Goal: Manage account settings

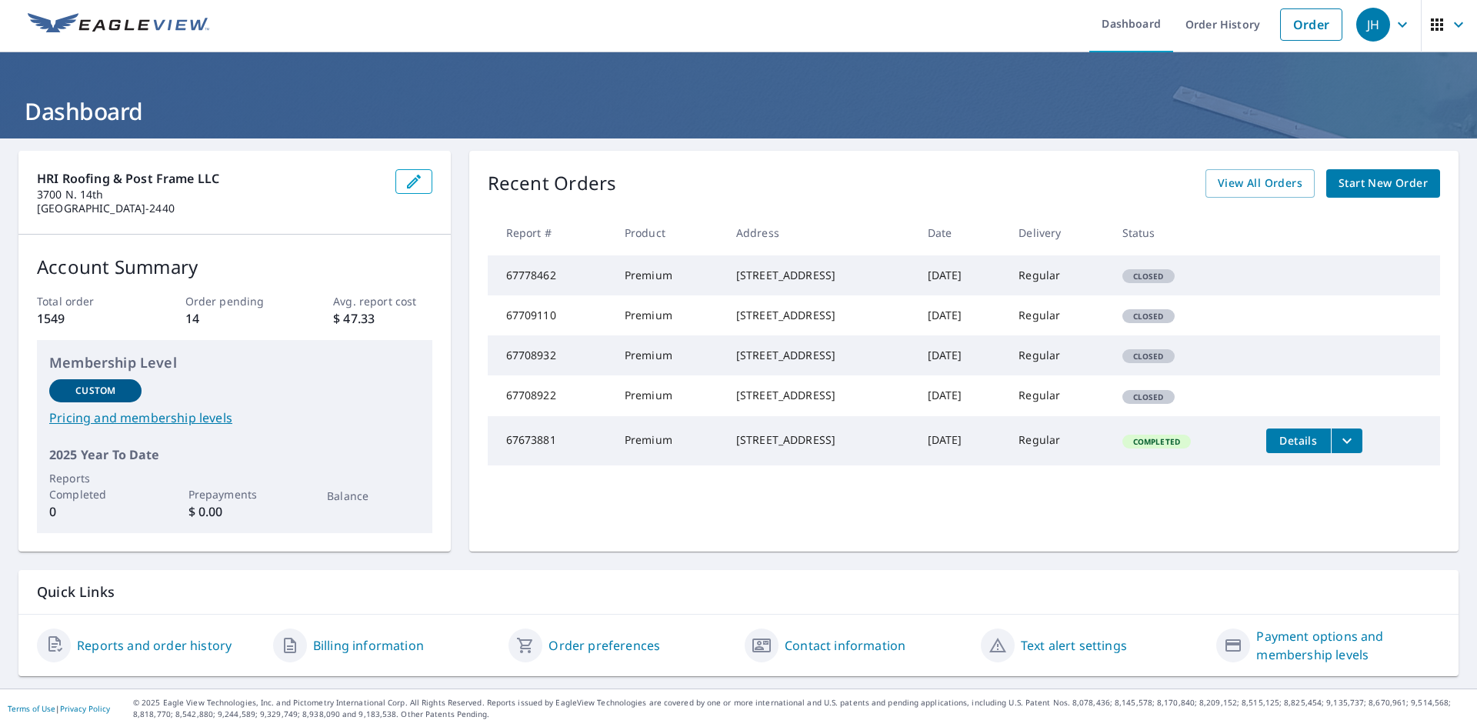
scroll to position [5, 0]
click at [1396, 25] on icon "button" at bounding box center [1403, 24] width 18 height 18
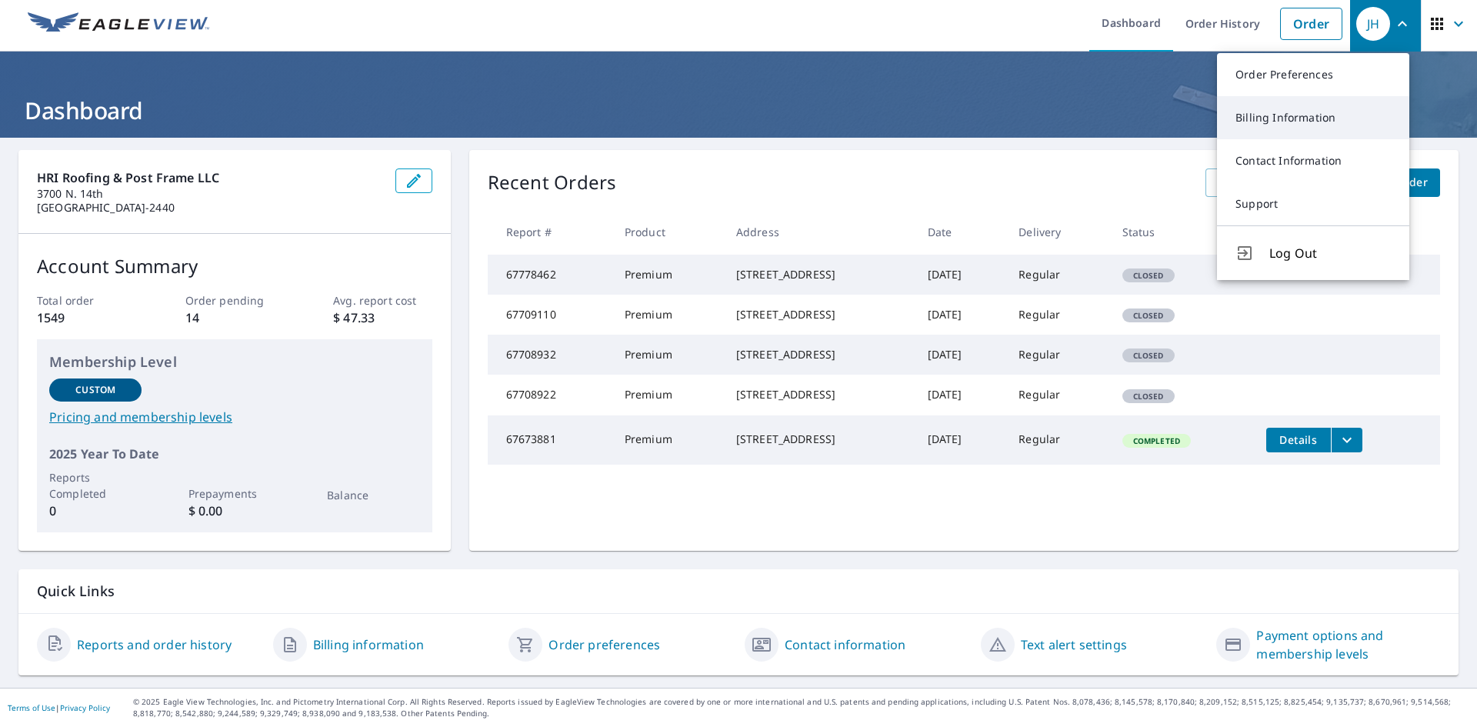
click at [1315, 126] on link "Billing Information" at bounding box center [1313, 117] width 192 height 43
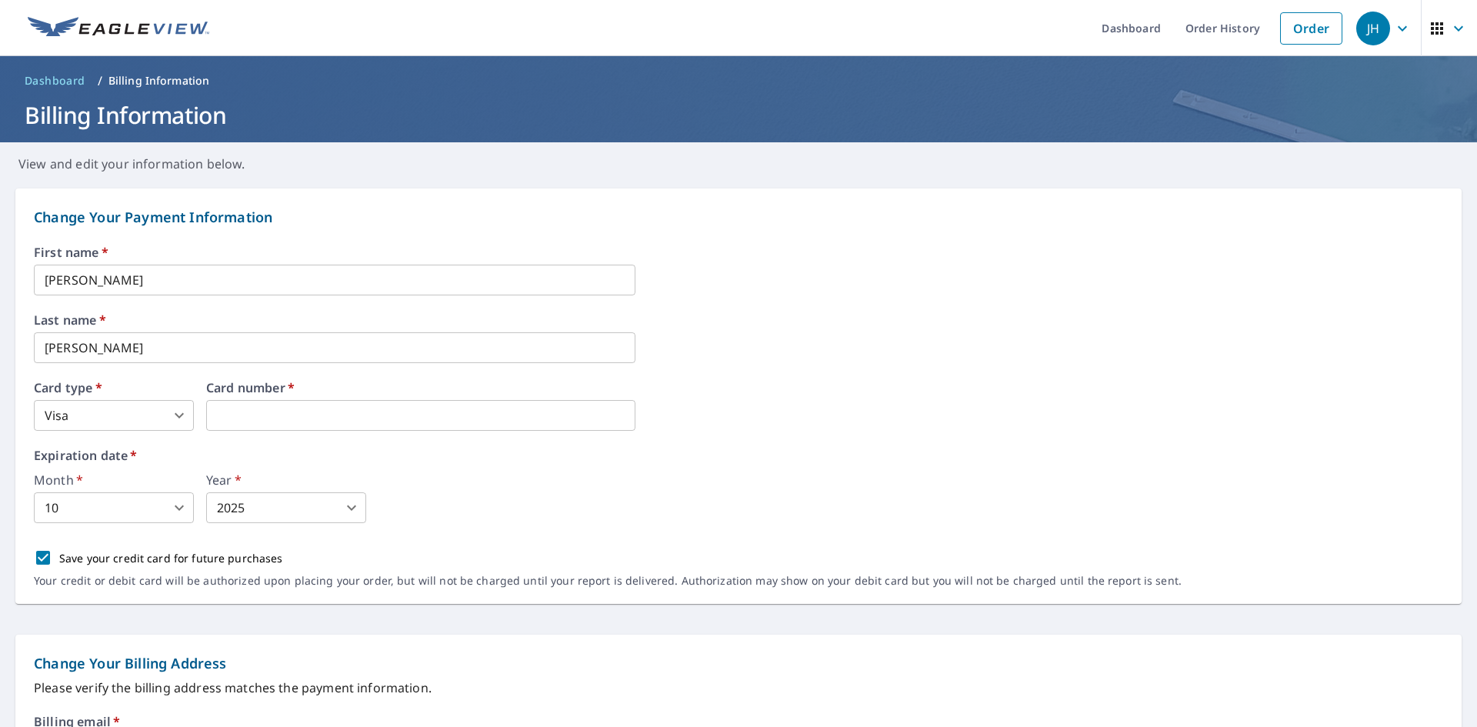
click at [448, 481] on div "Month   * 10 10 ​ Year   * 2025 2025 ​" at bounding box center [739, 498] width 1410 height 49
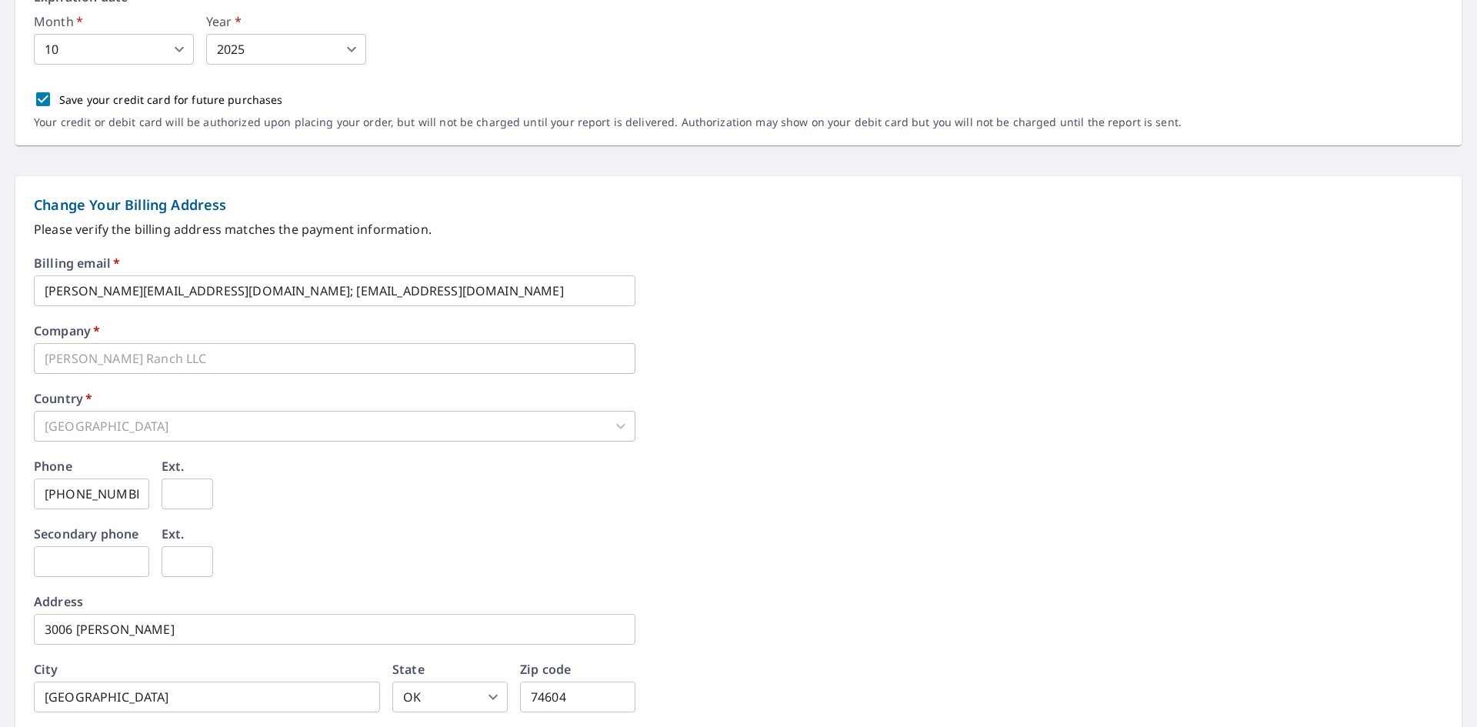
scroll to position [564, 0]
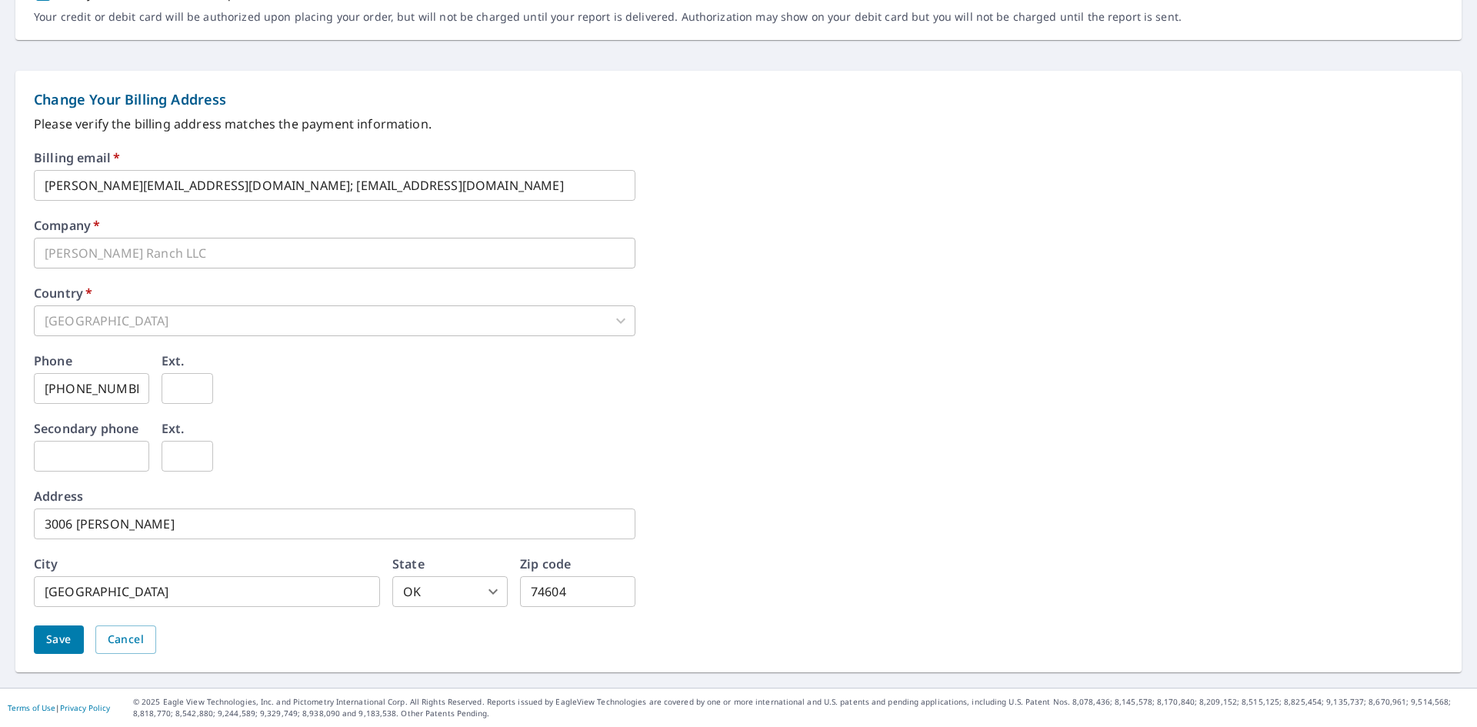
click at [150, 526] on input "3006 [PERSON_NAME]" at bounding box center [335, 524] width 602 height 31
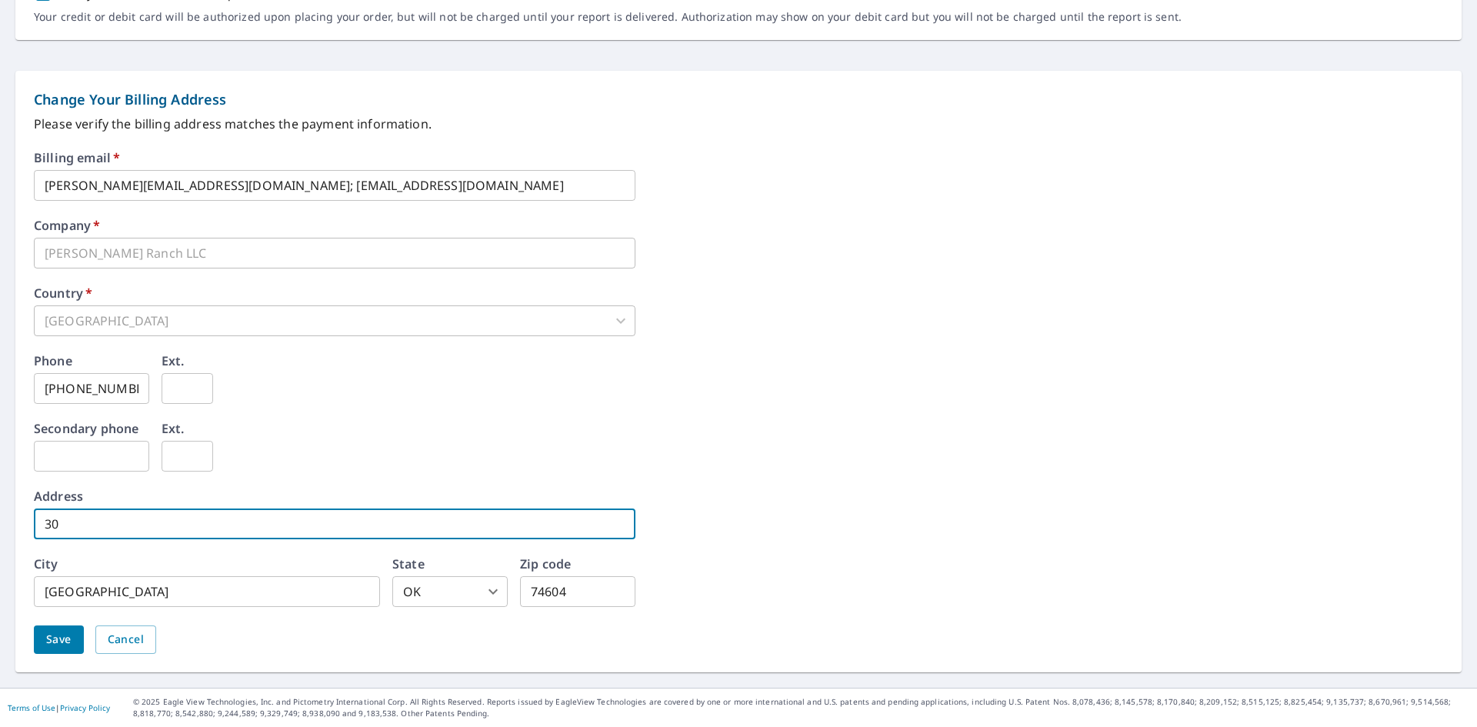
type input "3"
click at [178, 526] on input "text" at bounding box center [335, 524] width 602 height 31
type input "[STREET_ADDRESS]"
click at [576, 589] on input "74604" at bounding box center [577, 591] width 115 height 31
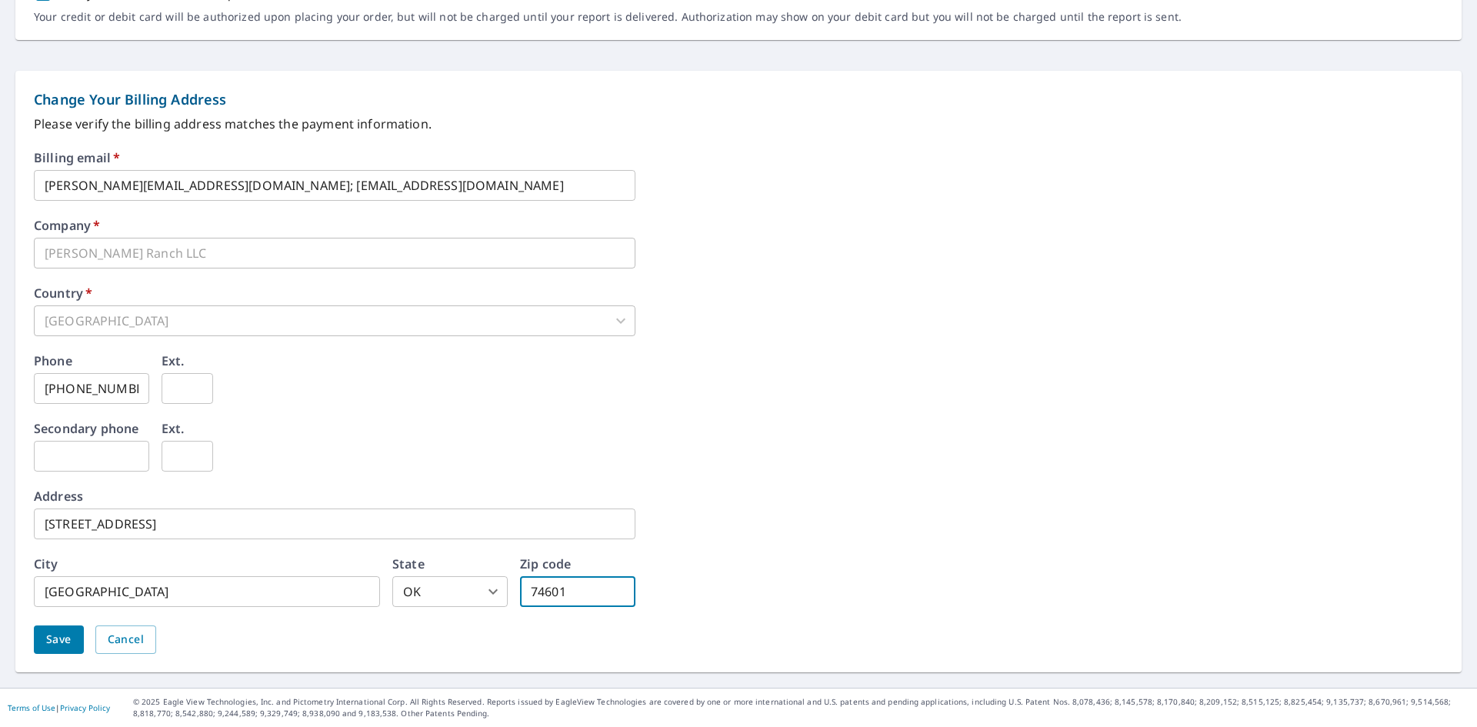
type input "74601"
click at [714, 419] on div "Phone 580-761-6642 ​ Ext. ​" at bounding box center [739, 389] width 1410 height 68
click at [78, 629] on button "Save" at bounding box center [59, 640] width 50 height 28
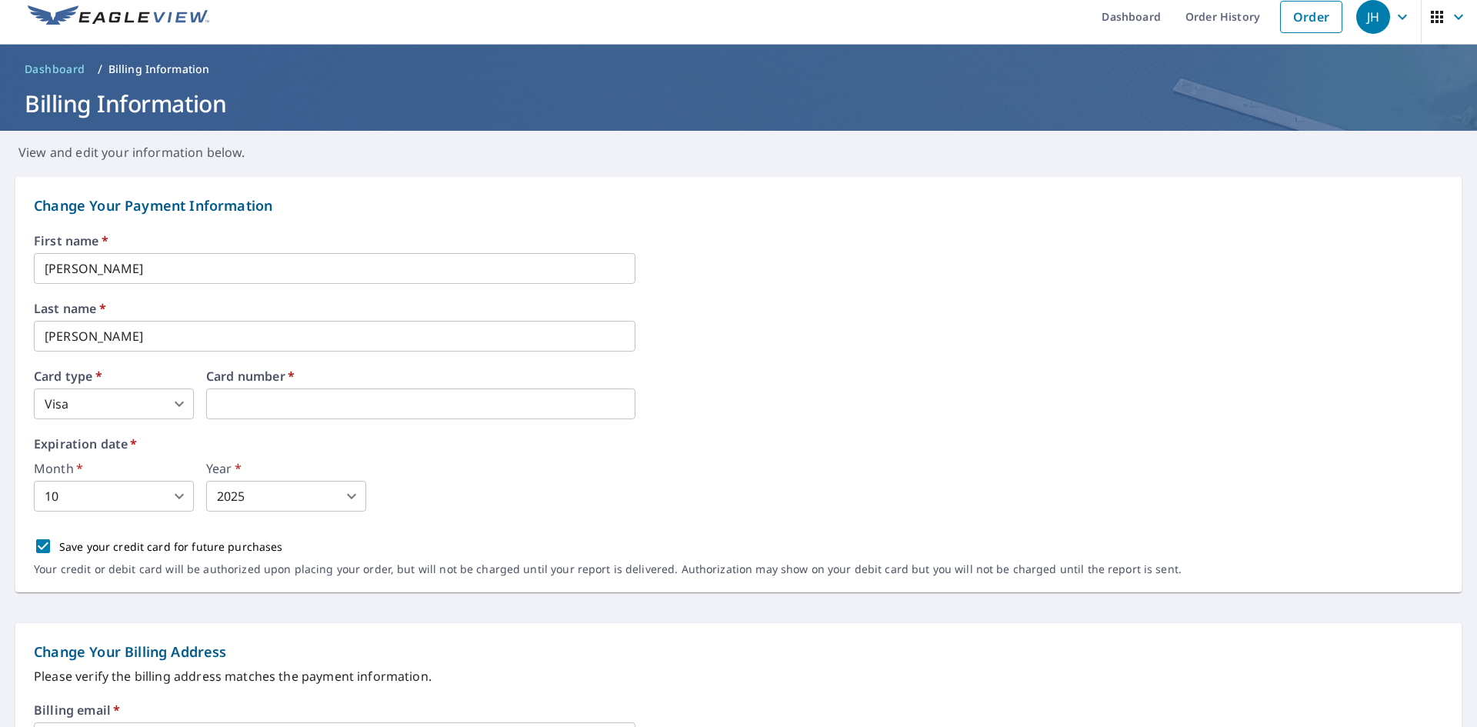
scroll to position [0, 0]
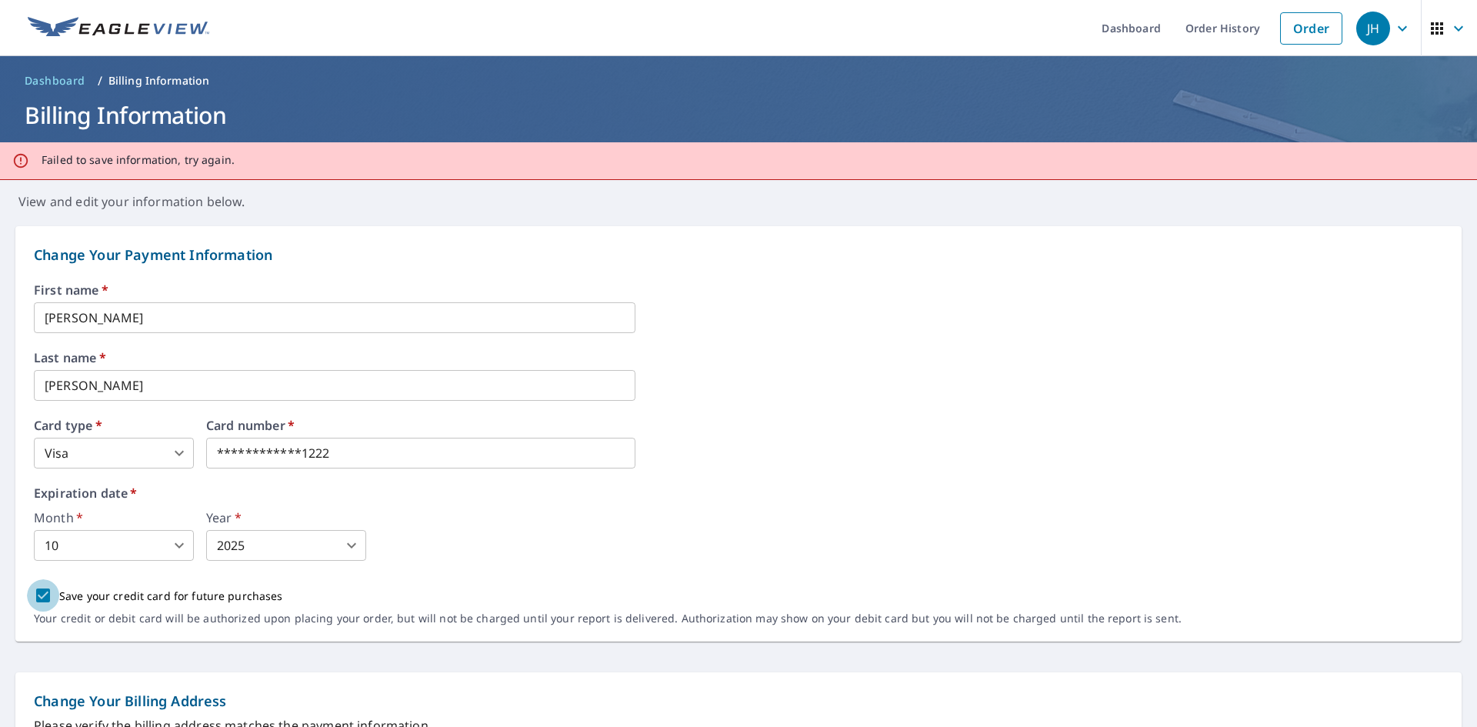
click at [45, 594] on input "Save your credit card for future purchases" at bounding box center [43, 595] width 32 height 32
checkbox input "false"
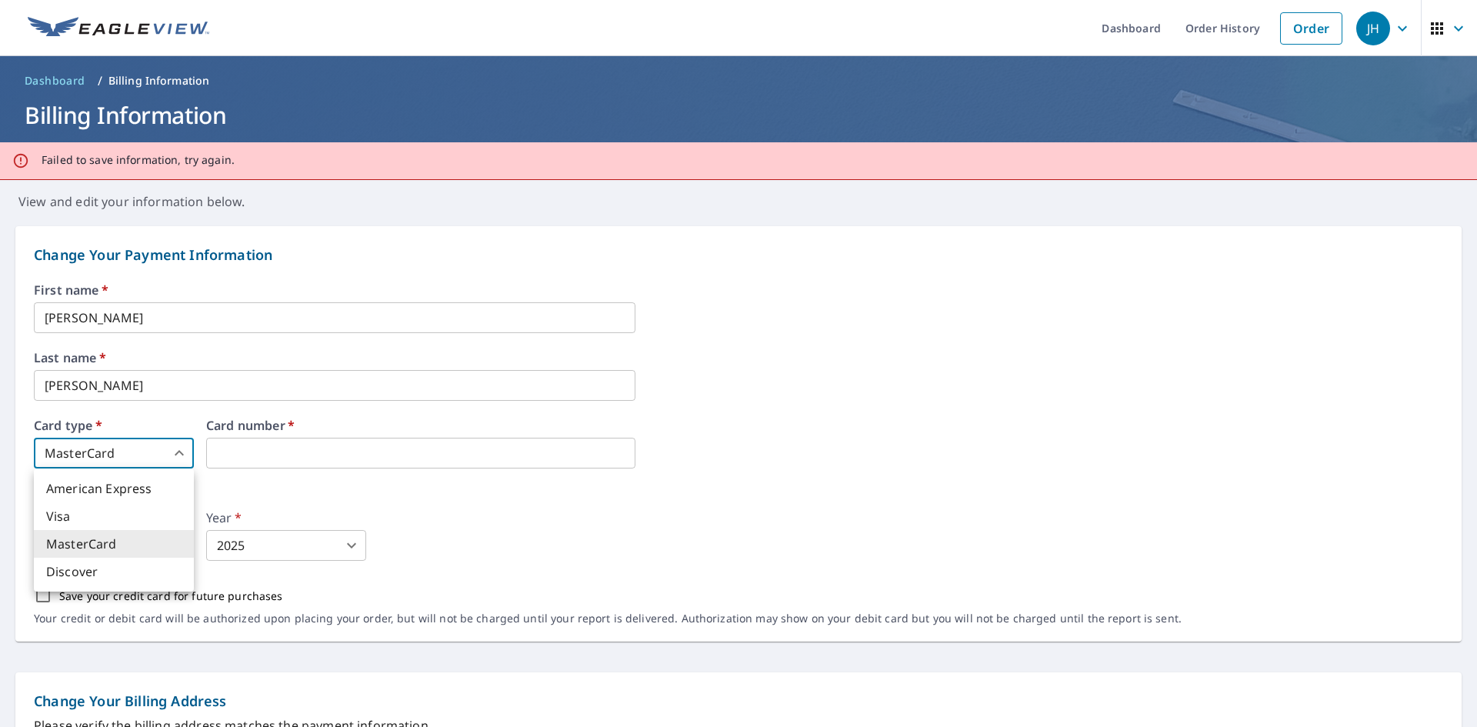
click at [182, 450] on body "JH JH Dashboard Order History Order JH Dashboard / Billing Information Billing …" at bounding box center [738, 363] width 1477 height 727
click at [85, 513] on li "Visa" at bounding box center [114, 516] width 160 height 28
type input "2"
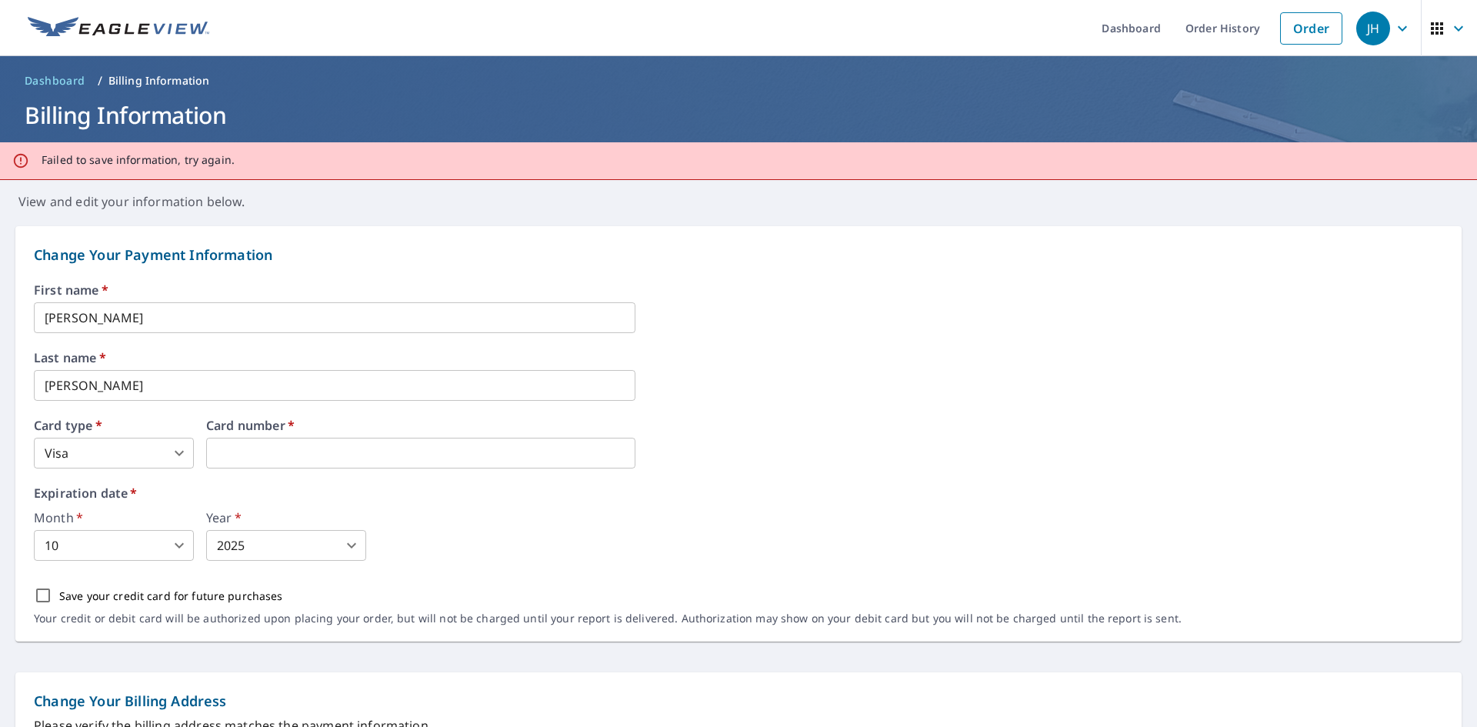
click at [419, 515] on div "Month   * 10 10 ​ Year   * 2025 2025 ​" at bounding box center [739, 536] width 1410 height 49
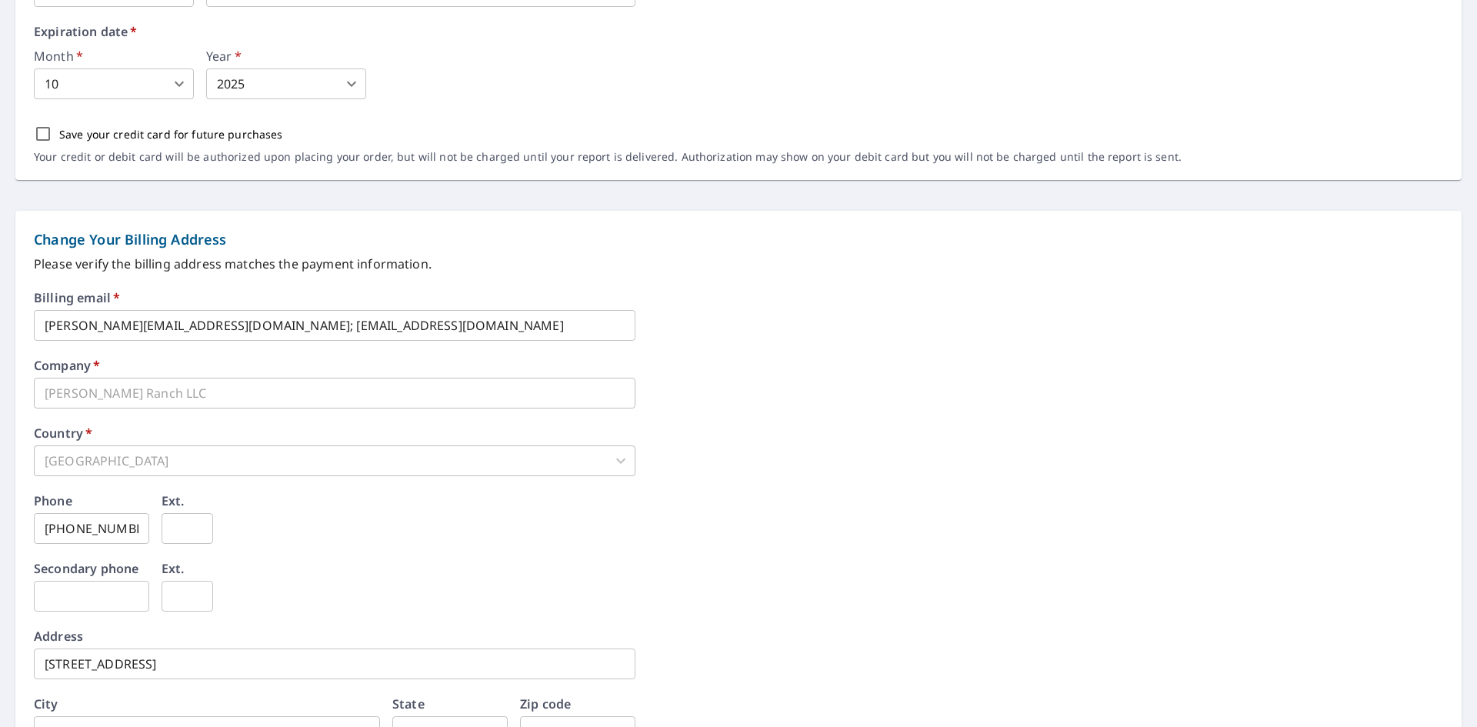
scroll to position [602, 0]
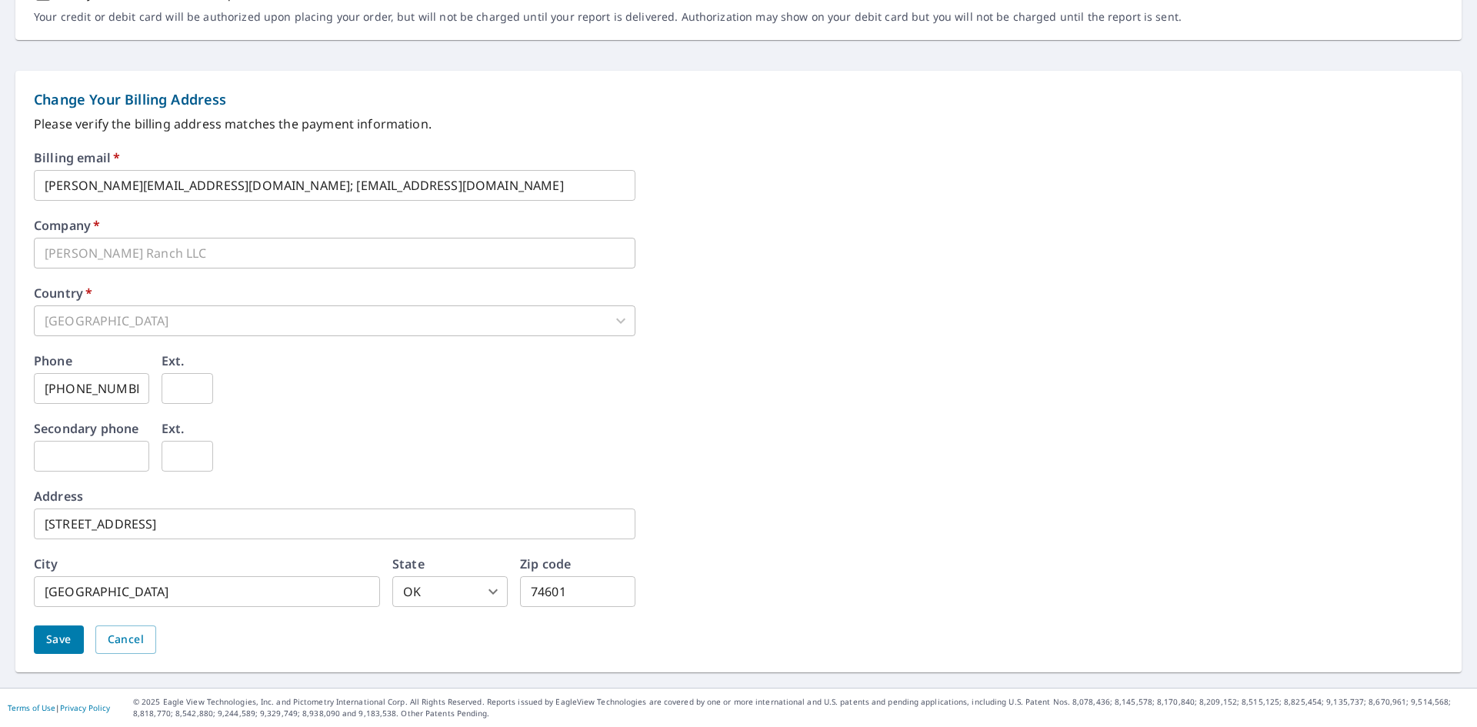
click at [61, 639] on span "Save" at bounding box center [58, 639] width 25 height 19
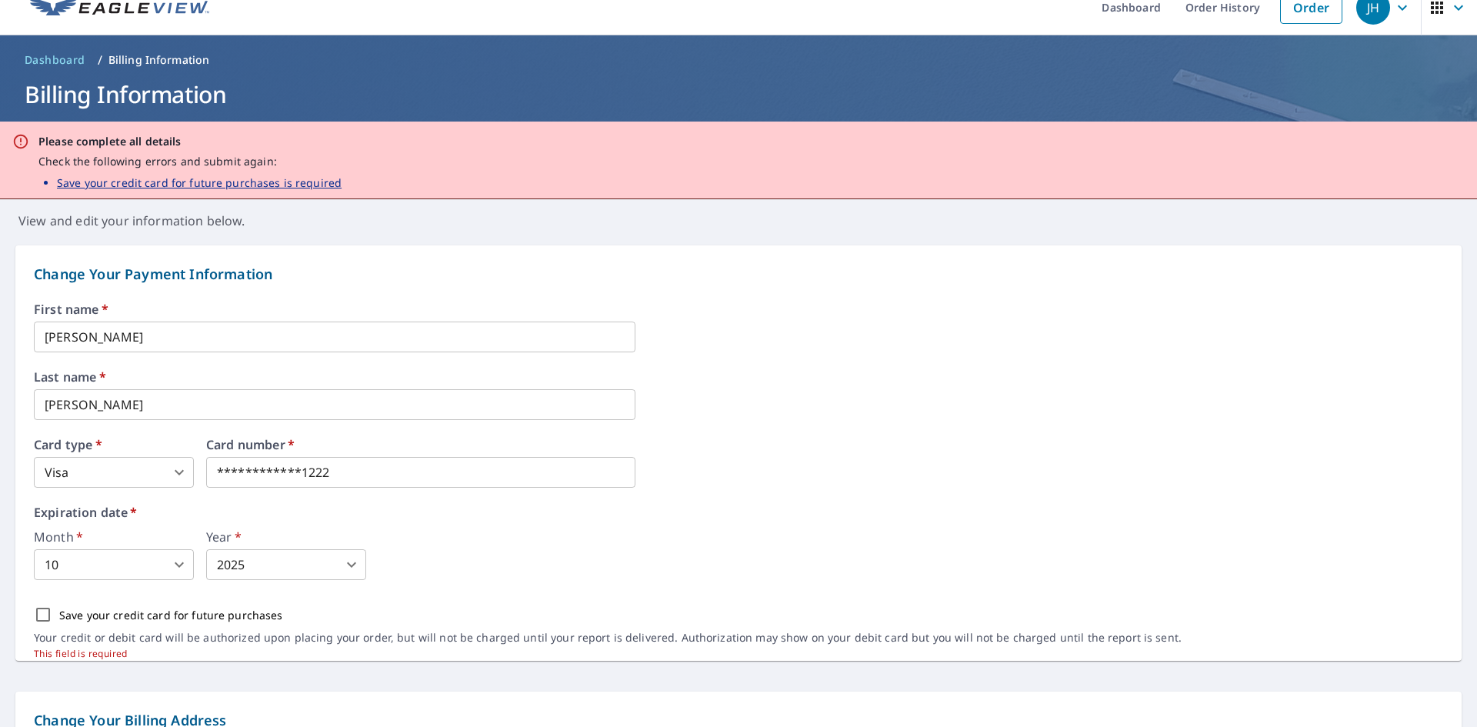
scroll to position [0, 0]
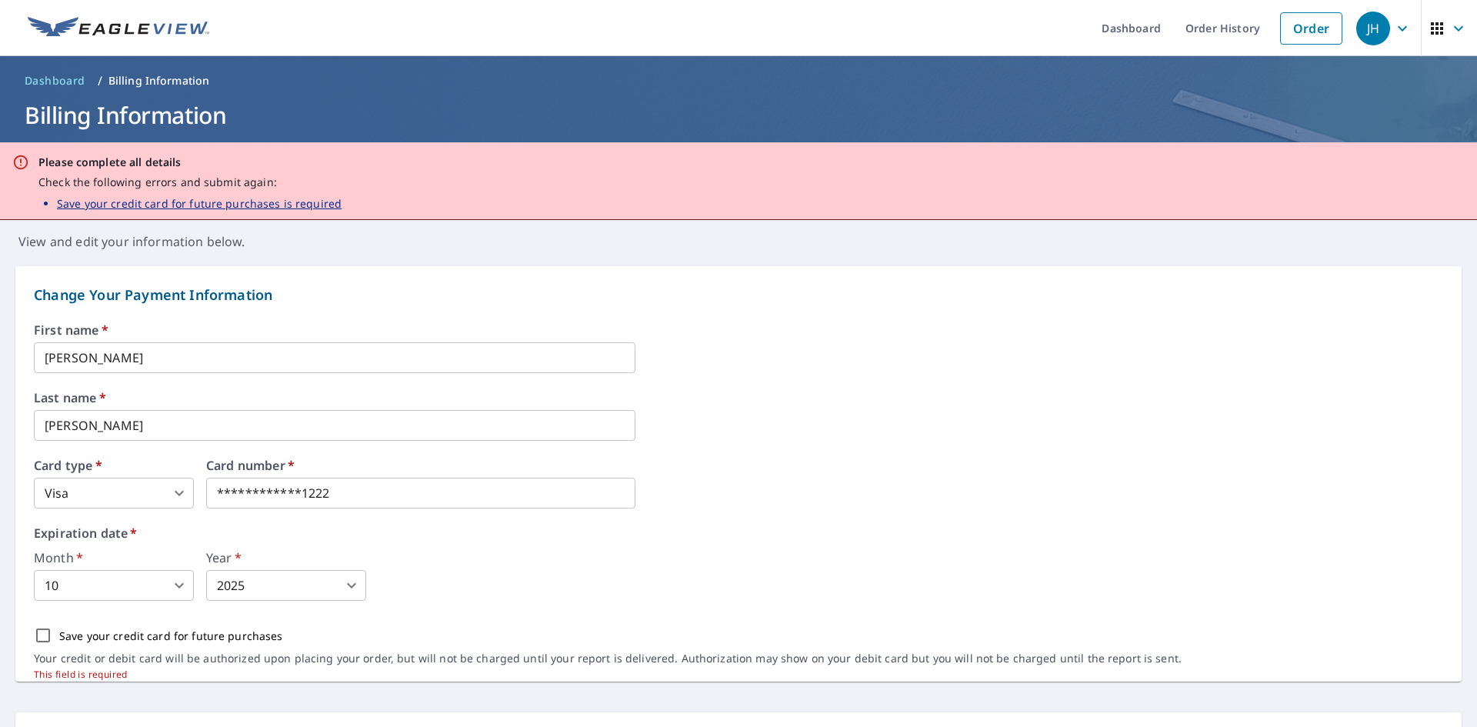
click at [182, 202] on p "Save your credit card for future purchases is required" at bounding box center [199, 203] width 285 height 16
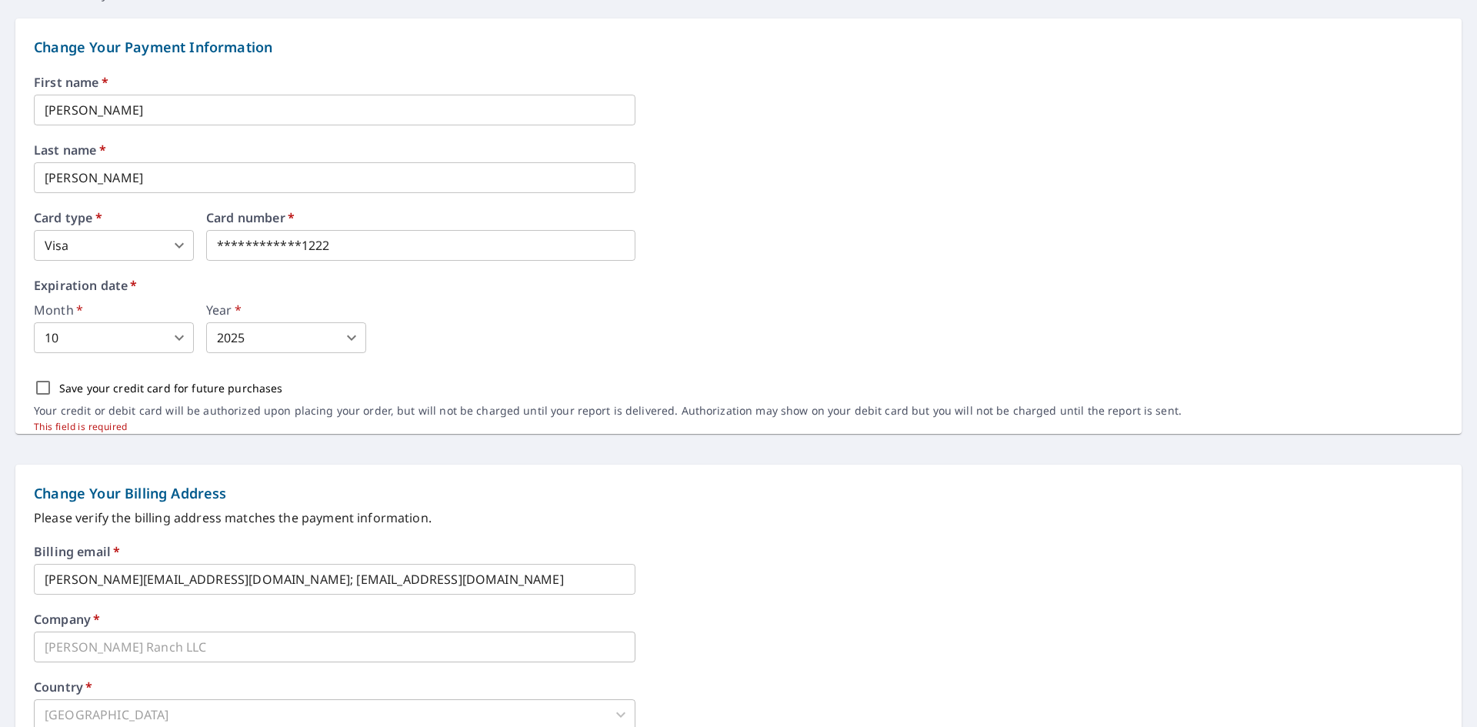
scroll to position [308, 0]
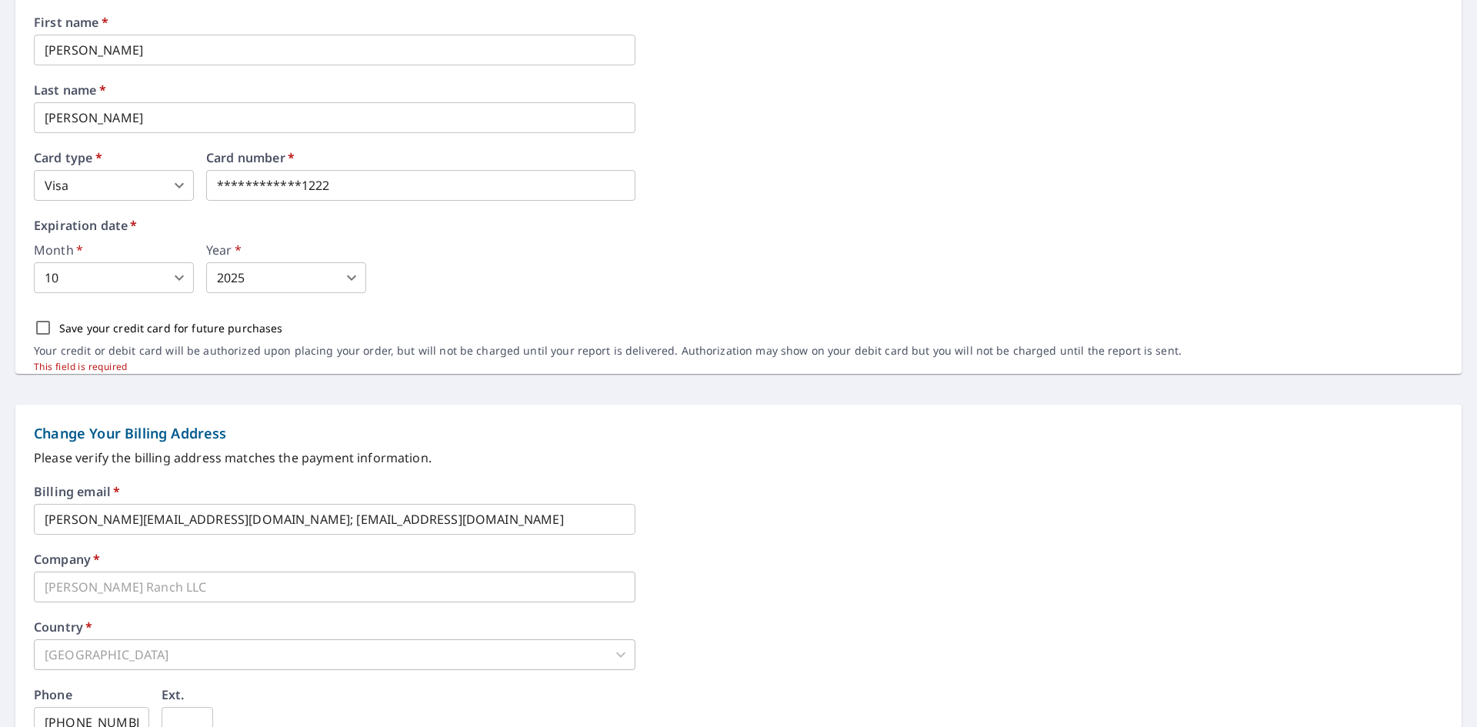
click at [38, 332] on input "Save your credit card for future purchases" at bounding box center [43, 328] width 32 height 32
checkbox input "true"
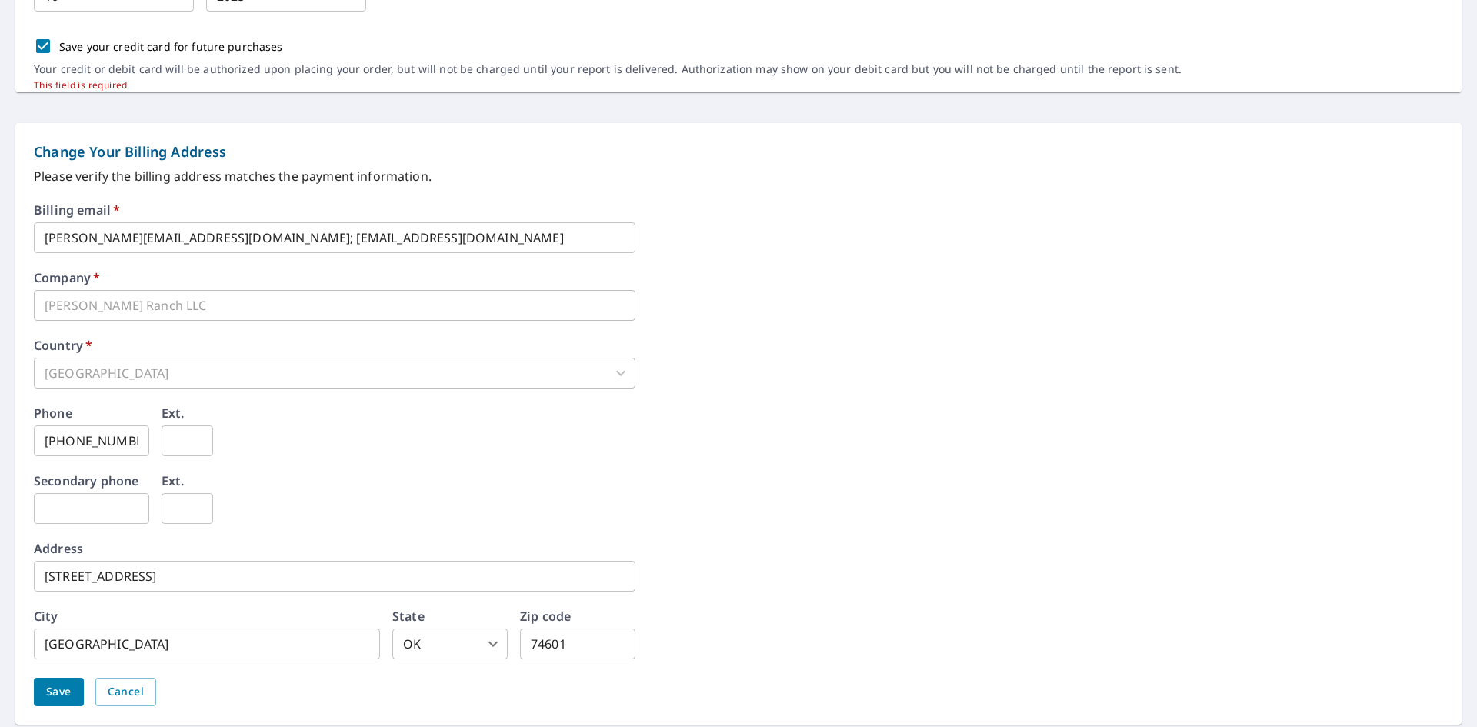
scroll to position [642, 0]
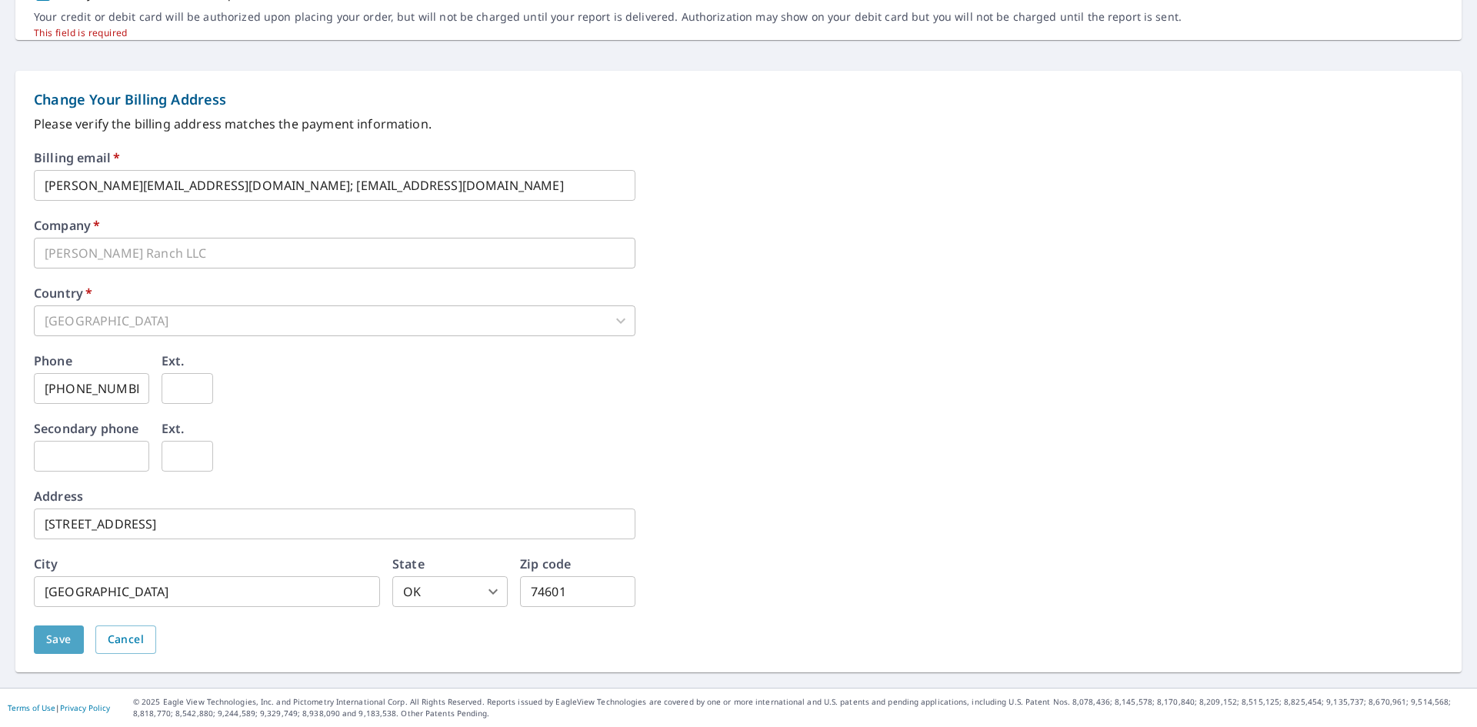
click at [64, 634] on span "Save" at bounding box center [58, 639] width 25 height 19
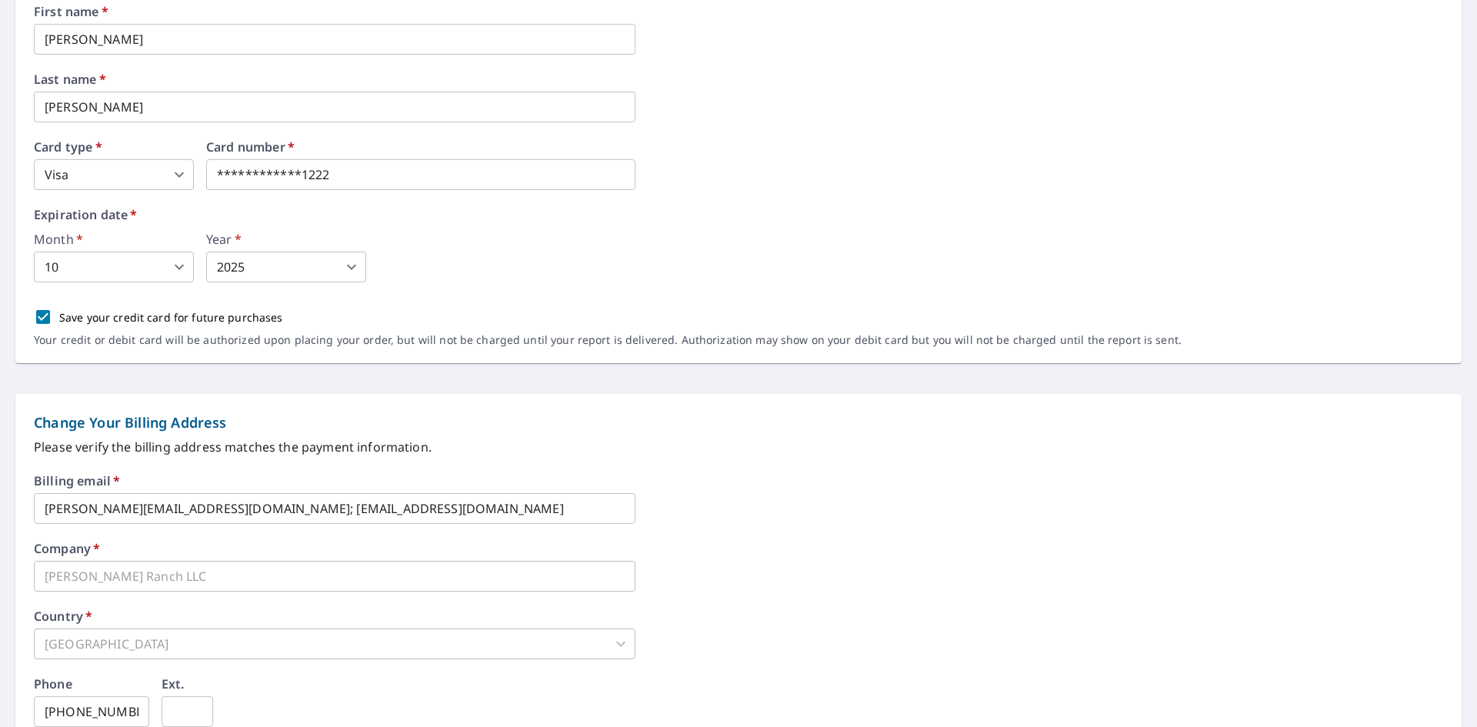
scroll to position [0, 0]
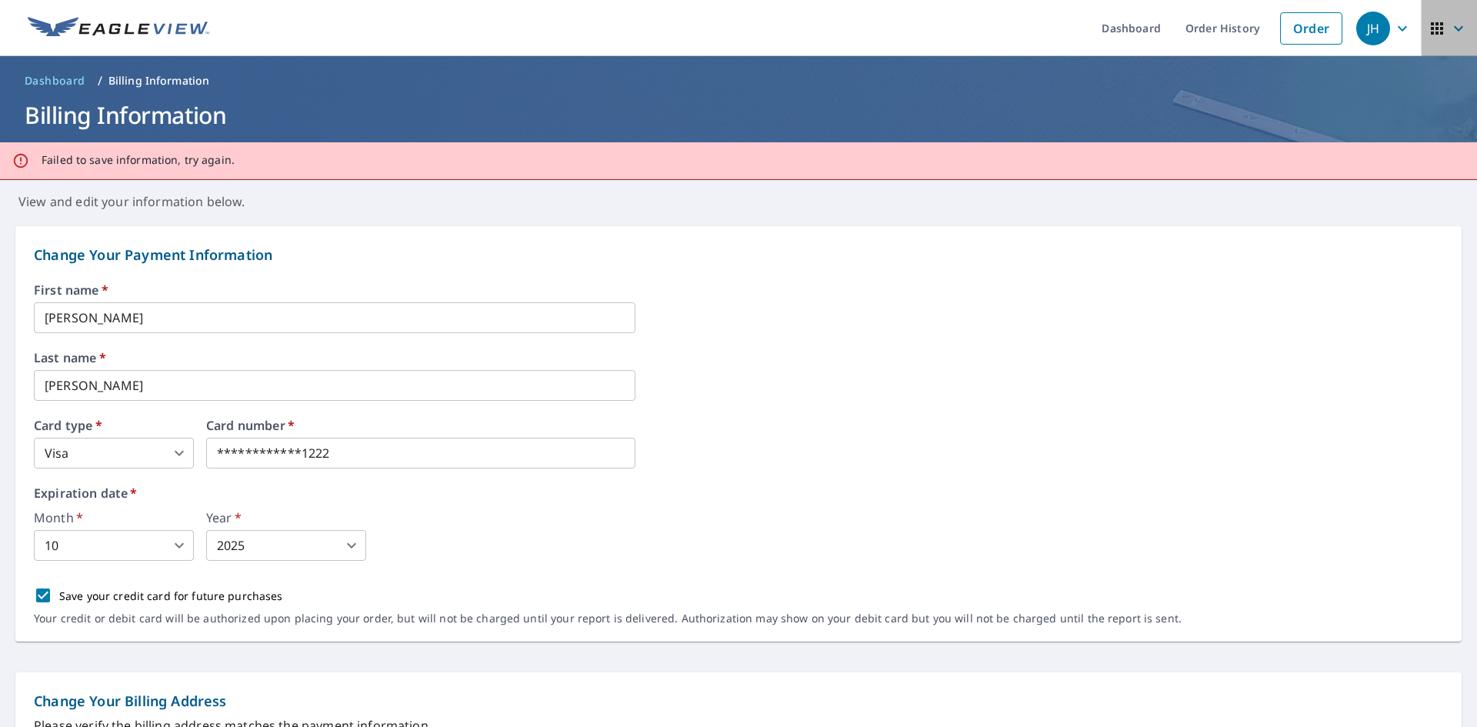
click at [1450, 34] on icon "button" at bounding box center [1459, 28] width 18 height 18
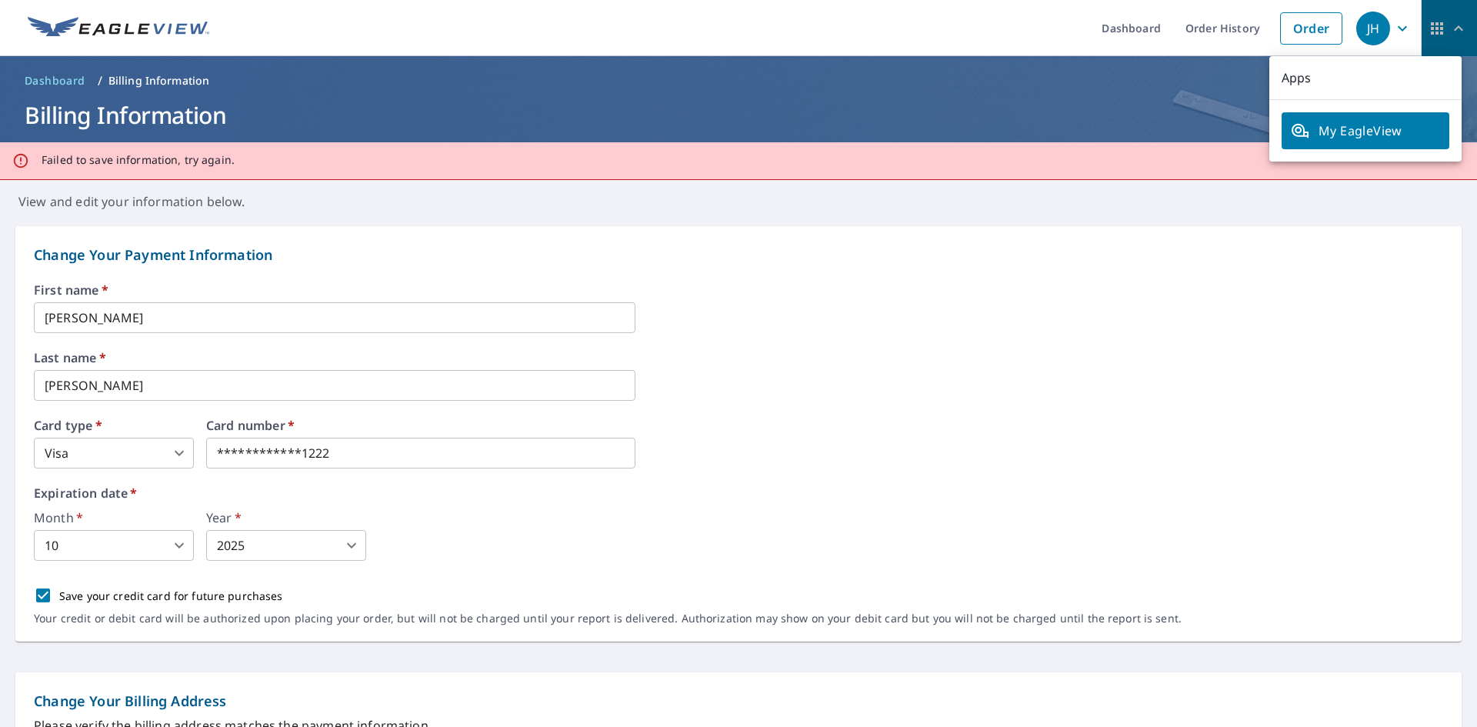
click at [1450, 22] on icon "button" at bounding box center [1459, 28] width 18 height 18
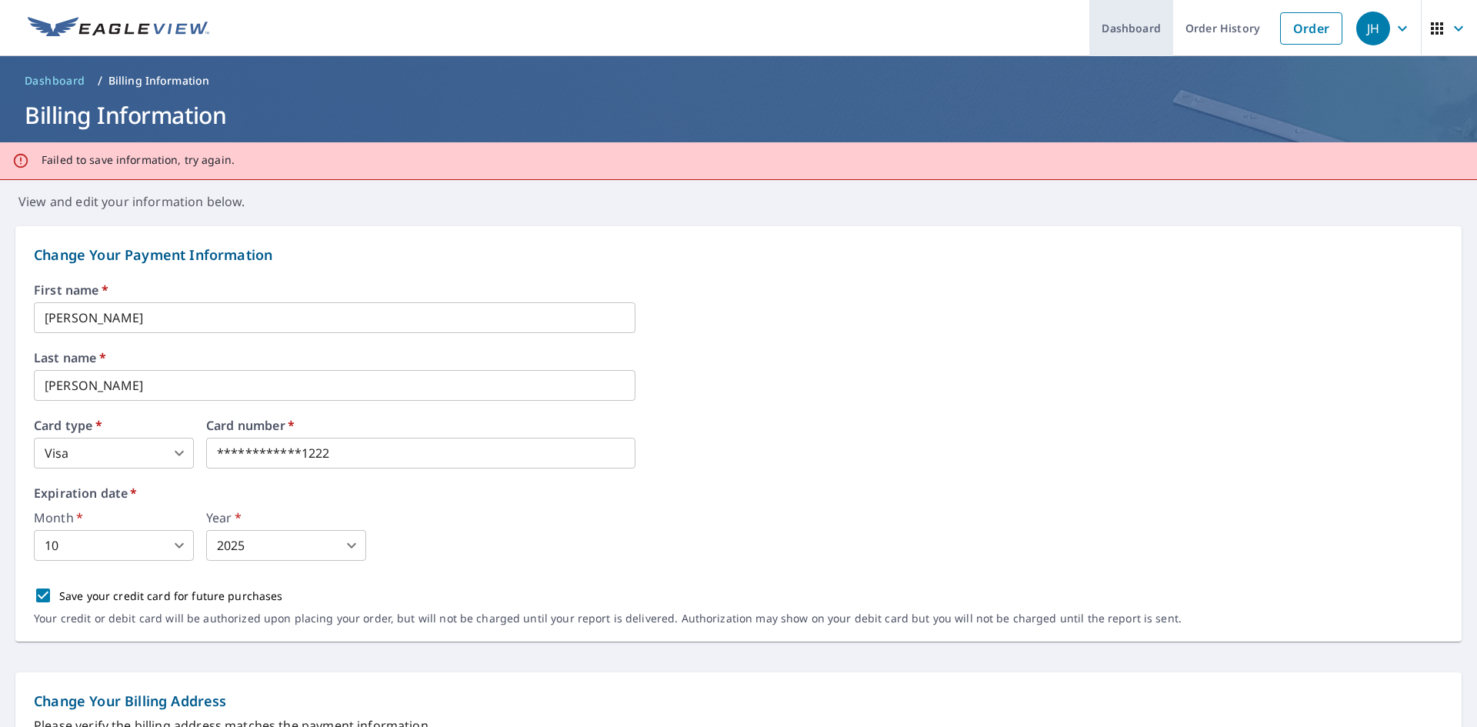
click at [1127, 34] on link "Dashboard" at bounding box center [1132, 28] width 84 height 56
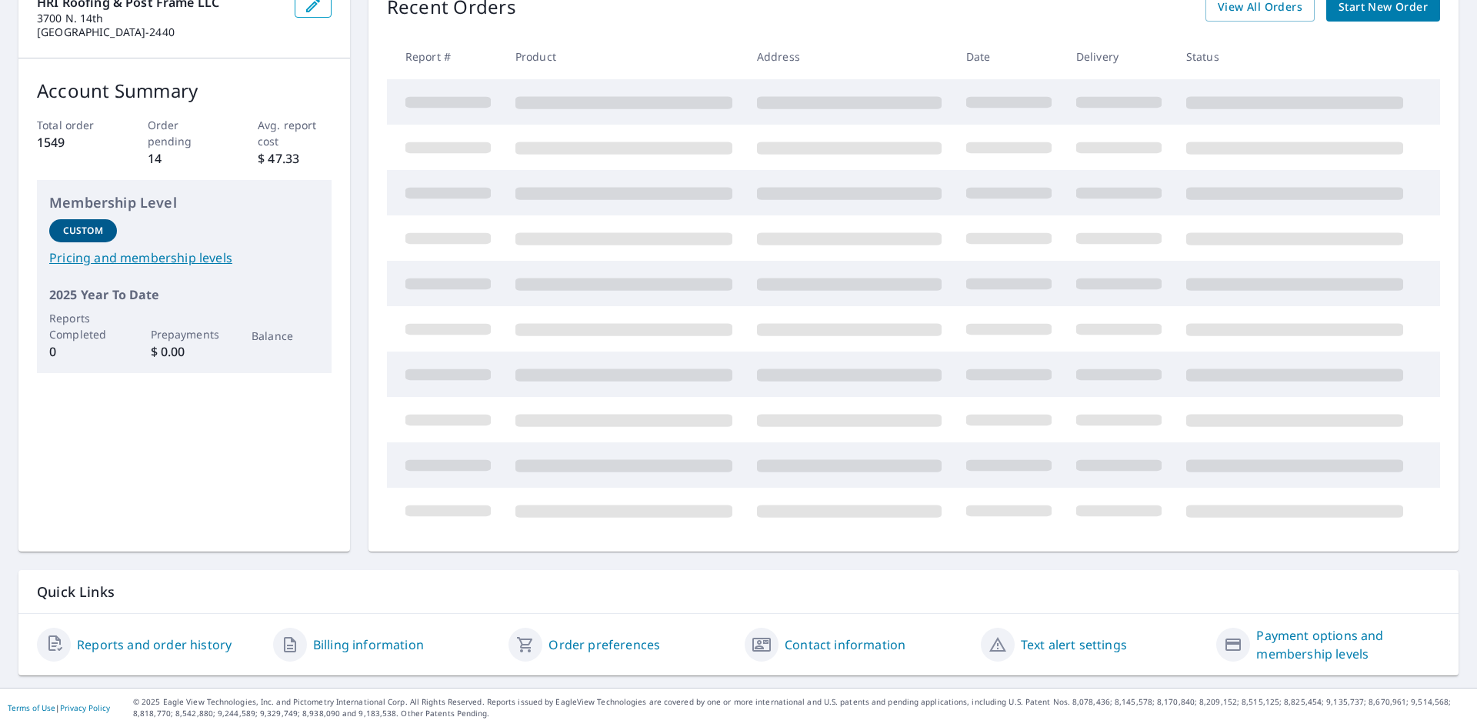
scroll to position [5, 0]
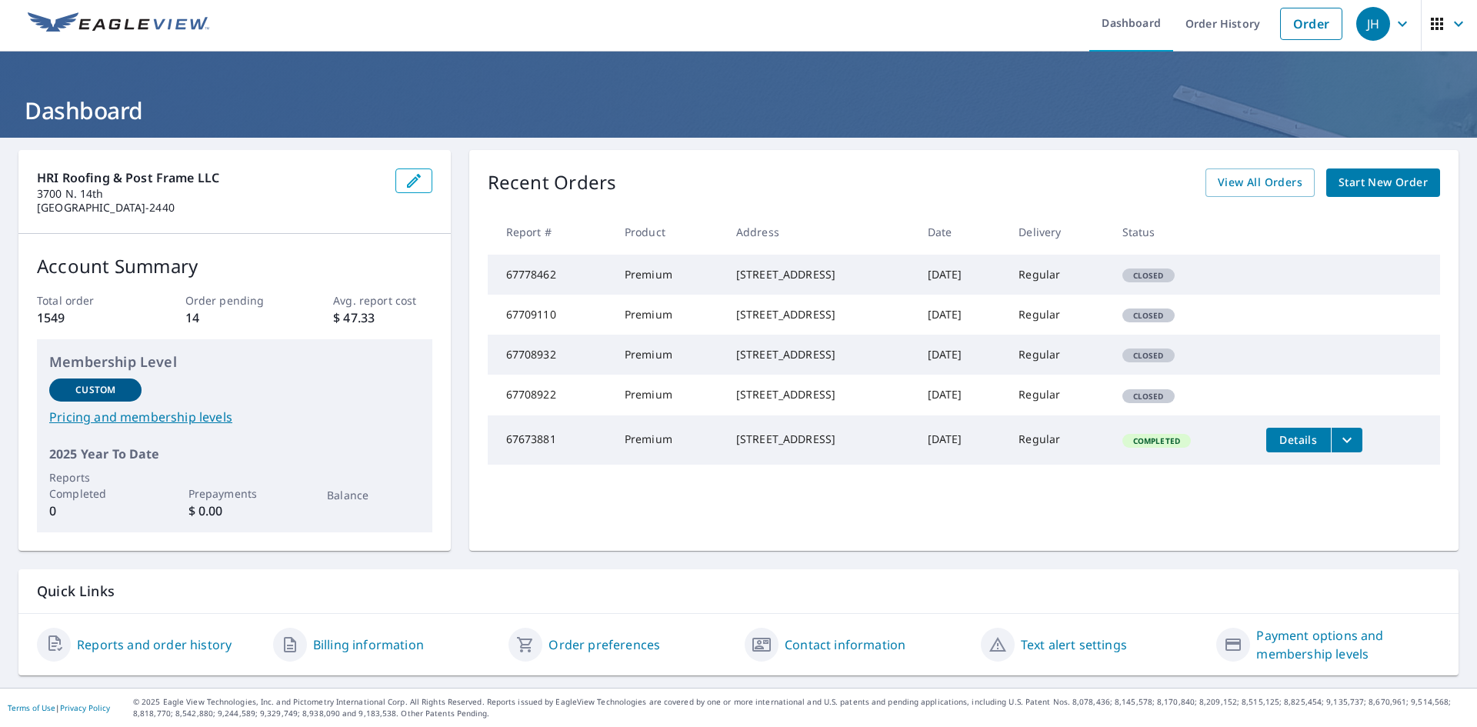
click at [814, 646] on link "Contact information" at bounding box center [845, 645] width 121 height 18
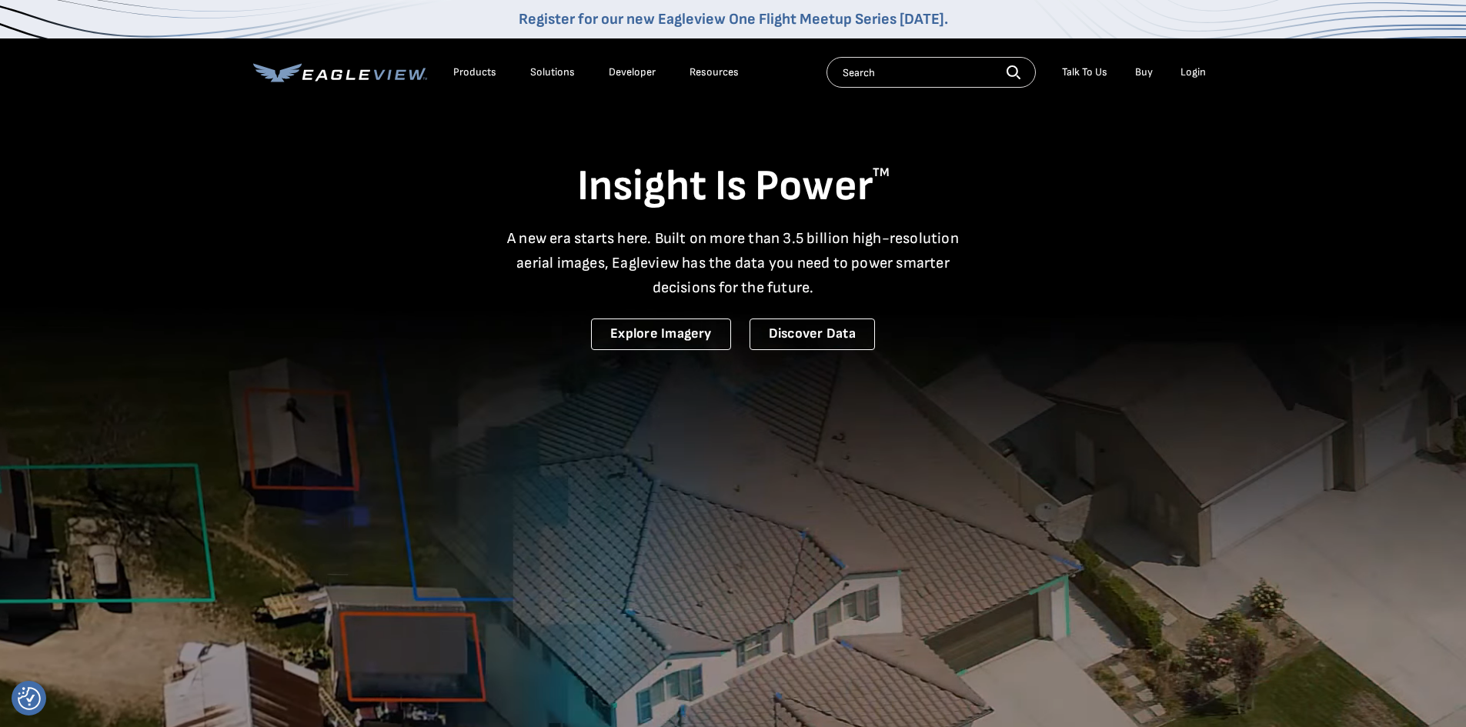
click at [1084, 71] on div "Talk To Us" at bounding box center [1084, 72] width 45 height 14
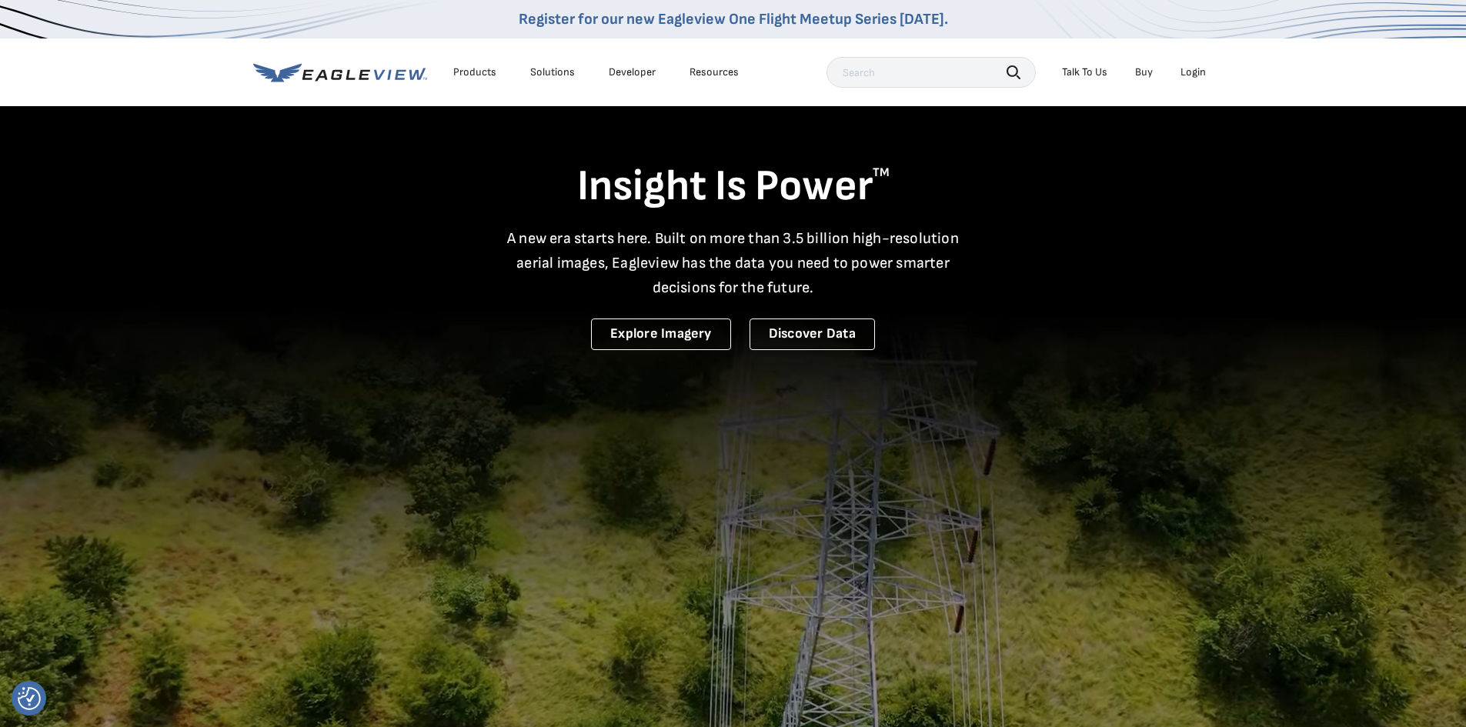
click at [1087, 68] on div "Talk To Us" at bounding box center [1084, 72] width 45 height 14
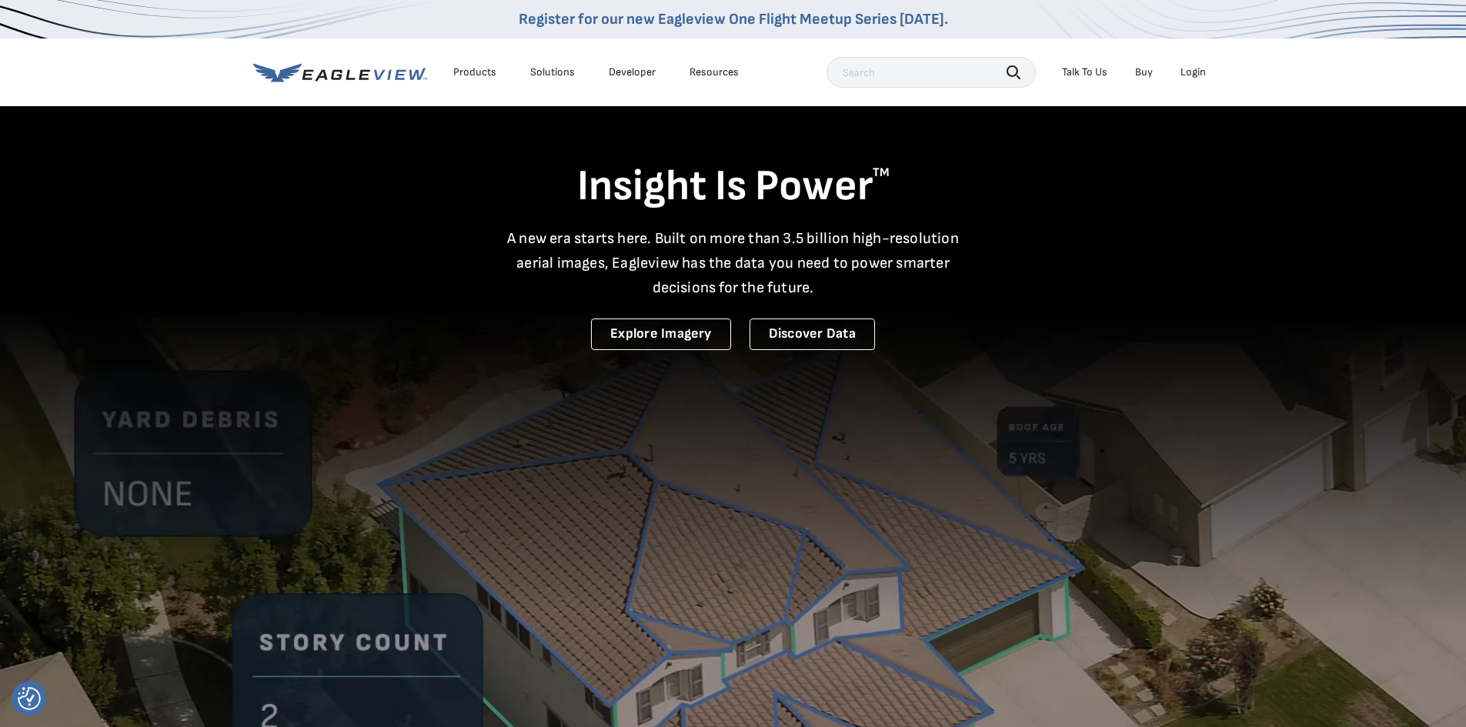
click at [1079, 72] on div "Talk To Us" at bounding box center [1084, 72] width 45 height 14
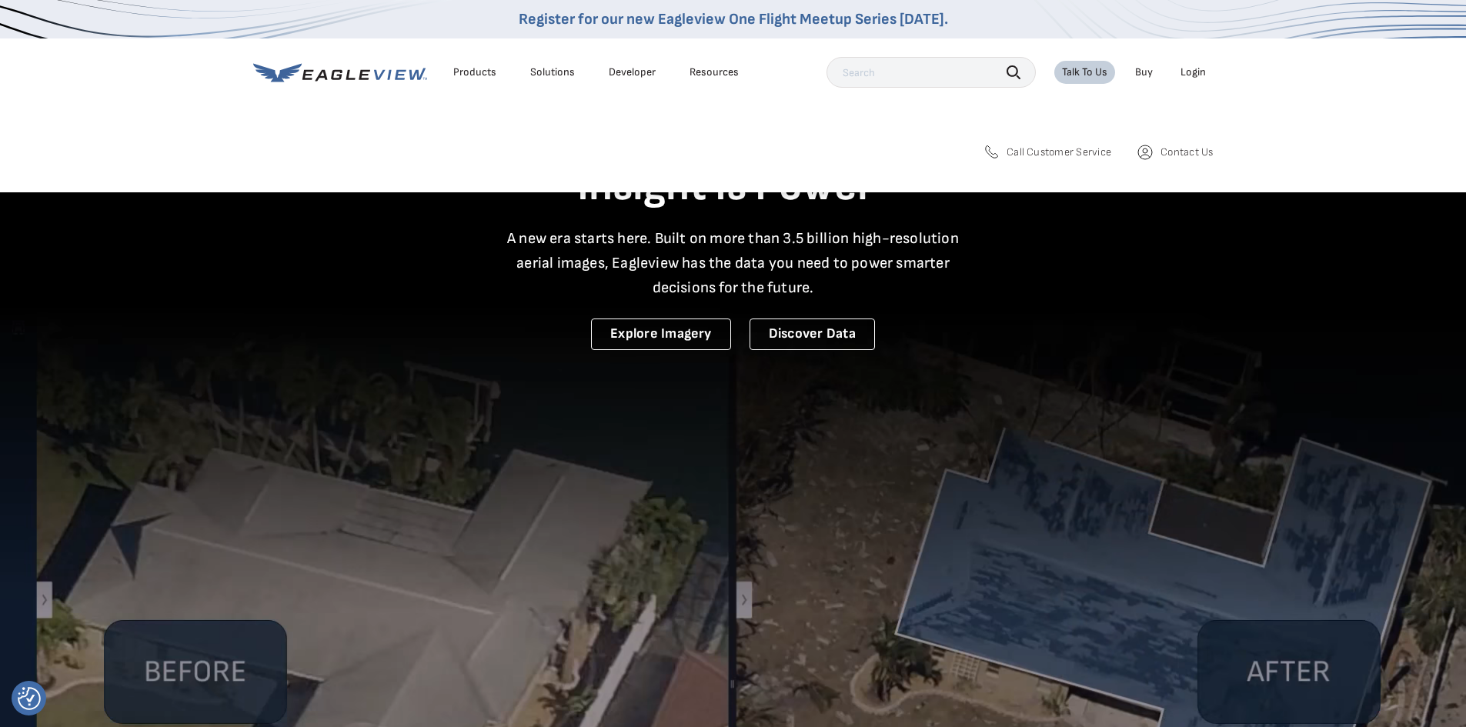
click at [1090, 69] on div "Talk To Us" at bounding box center [1084, 72] width 45 height 14
